Goal: Task Accomplishment & Management: Manage account settings

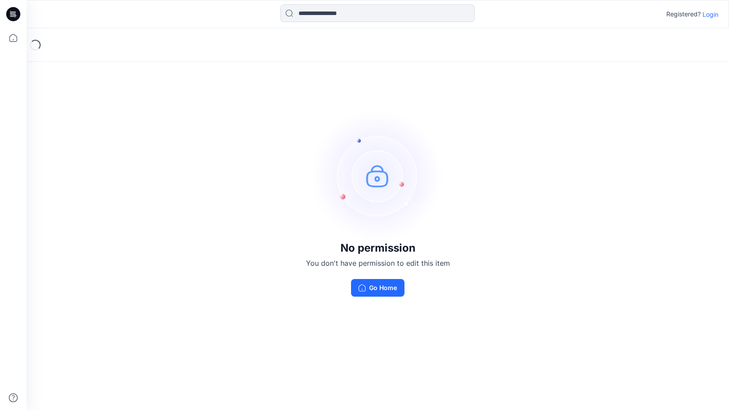
click at [709, 15] on p "Login" at bounding box center [711, 14] width 16 height 9
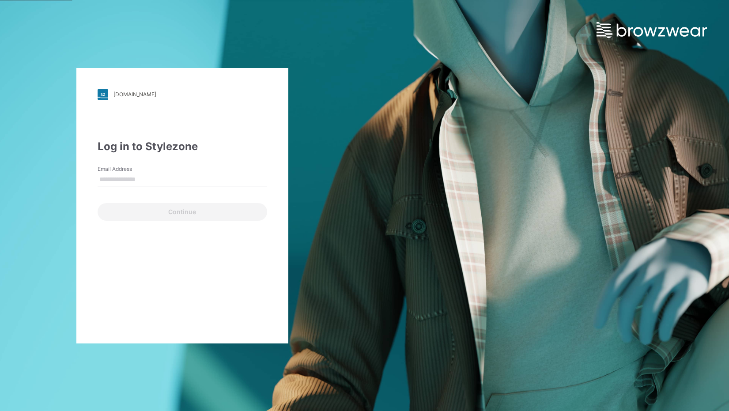
click at [138, 174] on input "Email Address" at bounding box center [183, 179] width 170 height 13
type input "**********"
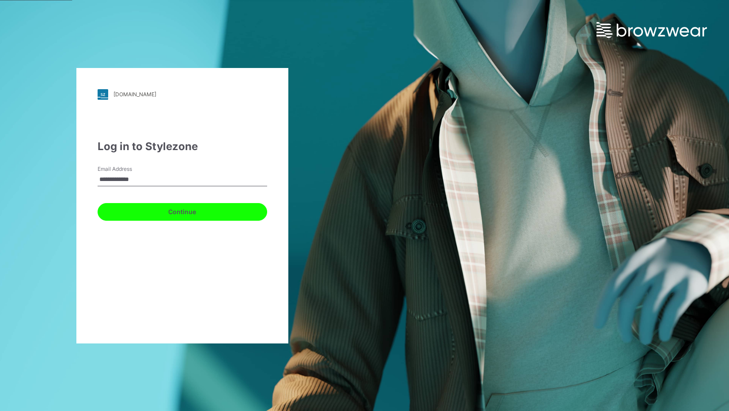
click at [151, 209] on button "Continue" at bounding box center [183, 212] width 170 height 18
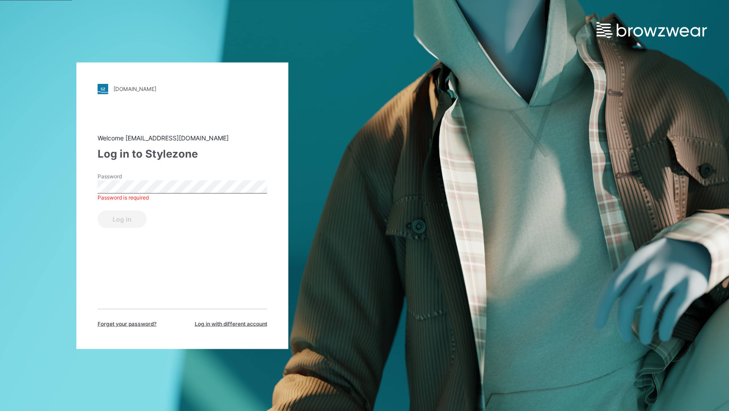
click at [133, 325] on span "Forget your password?" at bounding box center [127, 324] width 59 height 8
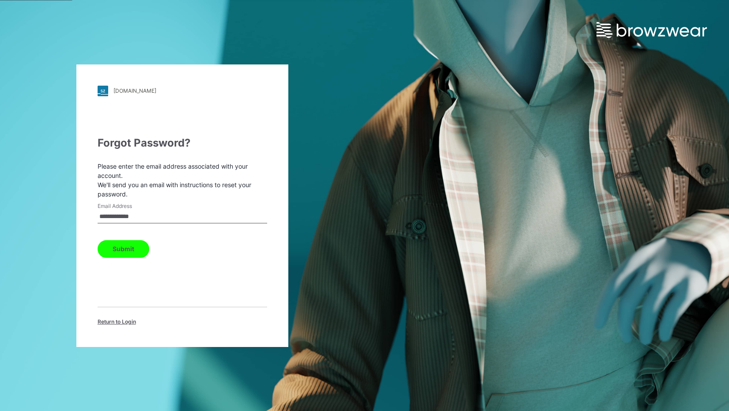
click at [121, 250] on button "Submit" at bounding box center [124, 249] width 52 height 18
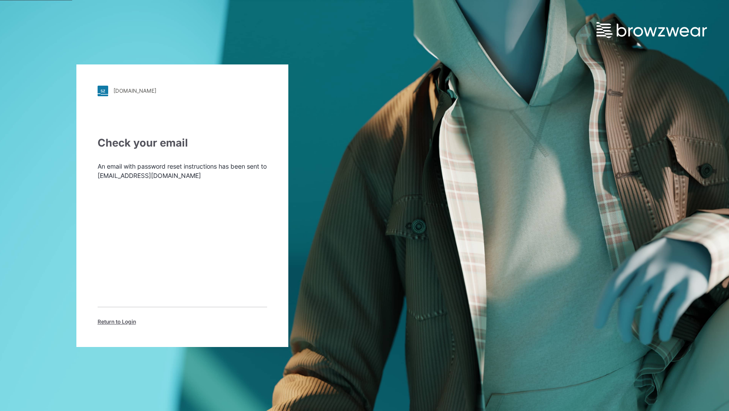
click at [113, 320] on span "Return to Login" at bounding box center [117, 322] width 38 height 8
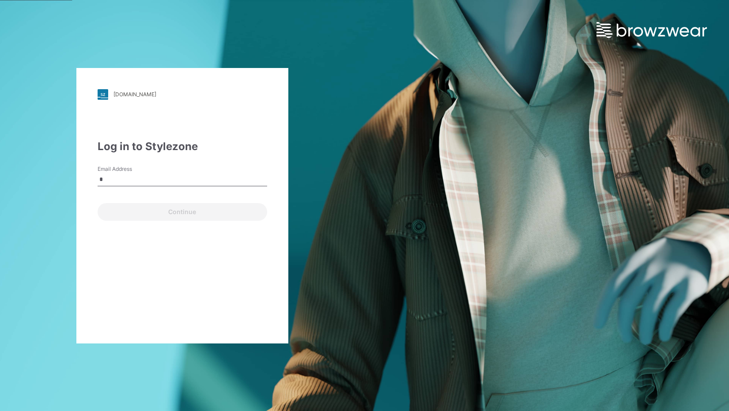
type input "**********"
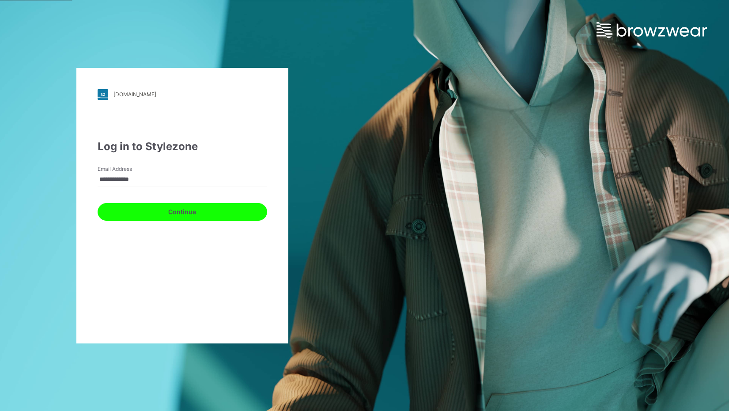
click at [164, 207] on button "Continue" at bounding box center [183, 212] width 170 height 18
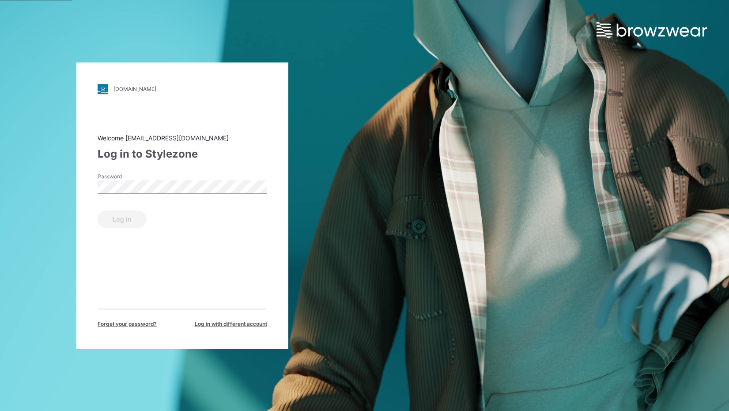
click at [211, 325] on span "Log in with different account" at bounding box center [231, 324] width 72 height 8
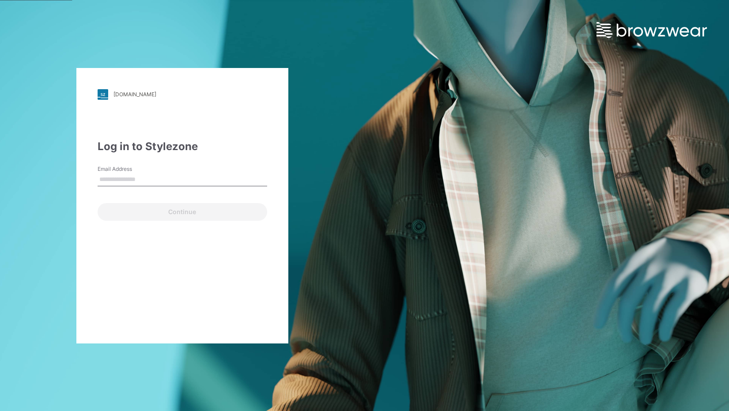
click at [171, 177] on input "Email Address" at bounding box center [183, 179] width 170 height 13
type input "**********"
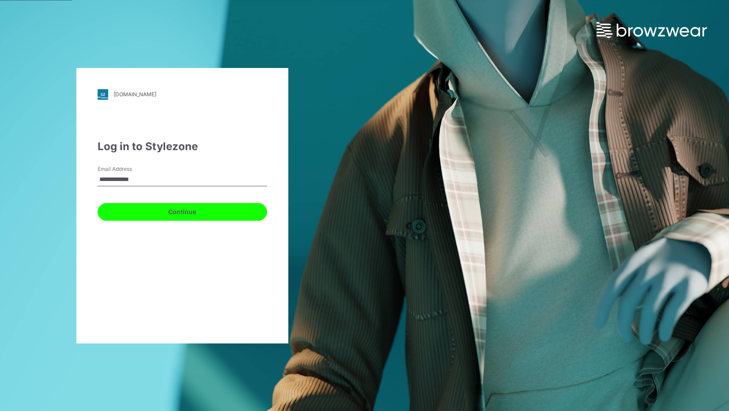
click at [161, 207] on button "Continue" at bounding box center [183, 212] width 170 height 18
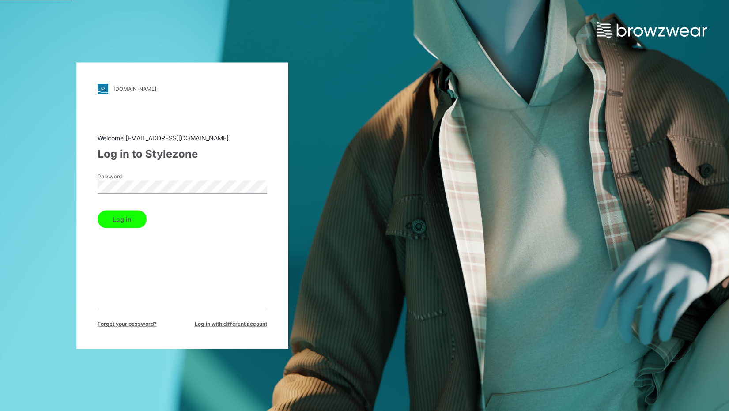
click at [121, 216] on button "Log in" at bounding box center [122, 219] width 49 height 18
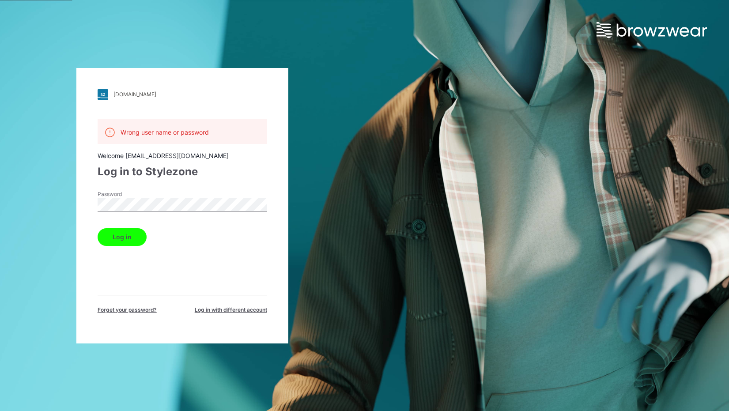
click at [125, 233] on button "Log in" at bounding box center [122, 237] width 49 height 18
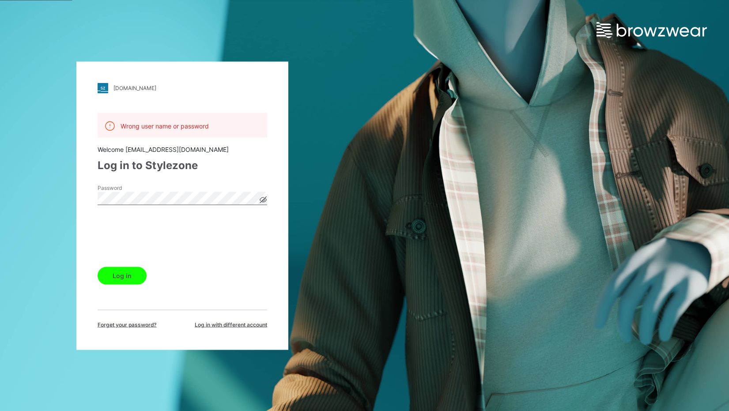
click at [125, 281] on button "Log in" at bounding box center [122, 276] width 49 height 18
click at [69, 188] on div "[DOMAIN_NAME] Loading... Wrong user name or password Welcome [EMAIL_ADDRESS][DO…" at bounding box center [182, 205] width 365 height 411
